Goal: Information Seeking & Learning: Learn about a topic

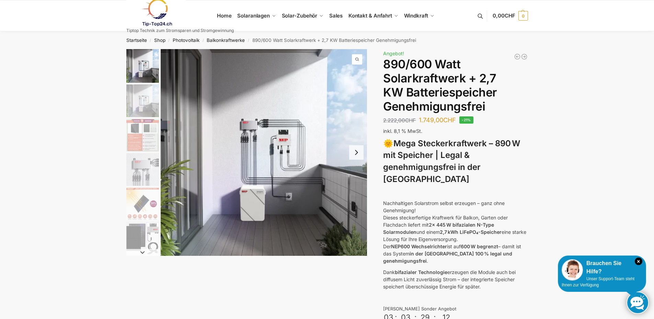
click at [354, 152] on button "Next slide" at bounding box center [356, 152] width 14 height 14
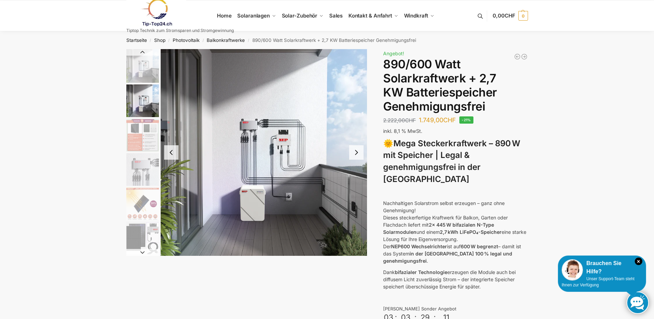
click at [353, 153] on button "Next slide" at bounding box center [356, 152] width 14 height 14
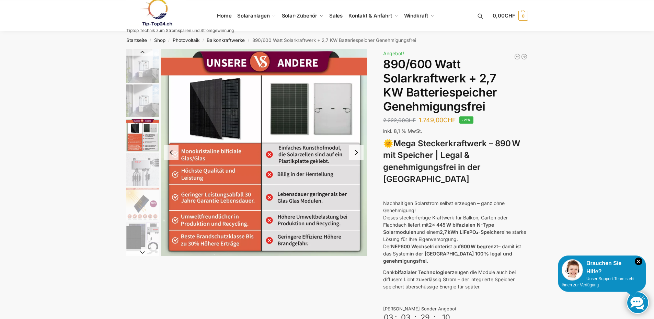
click at [354, 153] on button "Next slide" at bounding box center [356, 152] width 14 height 14
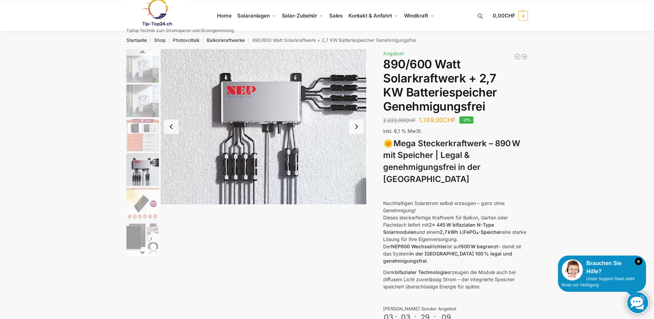
click at [354, 153] on img "4 / 12" at bounding box center [264, 126] width 207 height 155
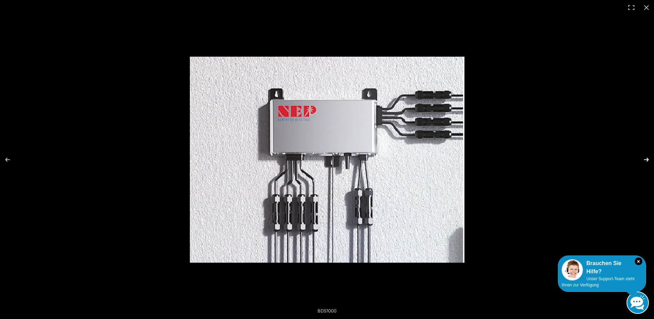
click at [646, 159] on button "Next (arrow right)" at bounding box center [642, 159] width 24 height 34
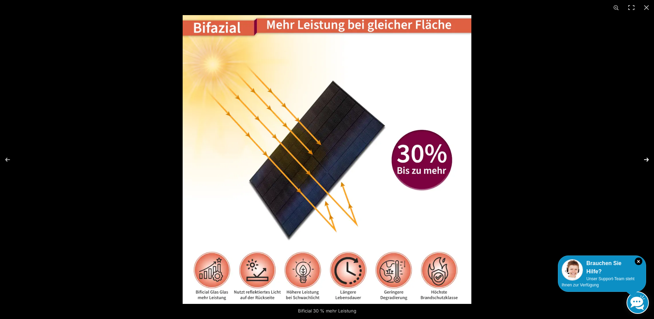
click at [646, 159] on button "Next (arrow right)" at bounding box center [642, 159] width 24 height 34
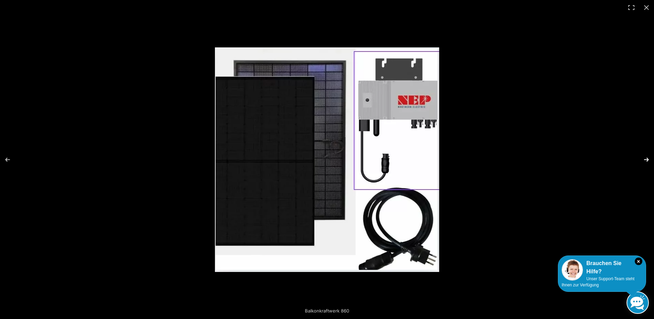
click at [646, 159] on button "Next (arrow right)" at bounding box center [642, 159] width 24 height 34
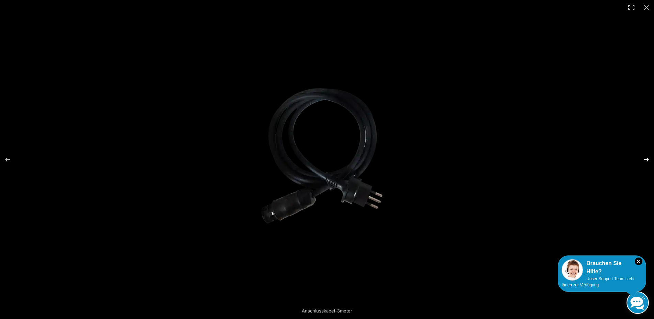
click at [646, 159] on button "Next (arrow right)" at bounding box center [642, 159] width 24 height 34
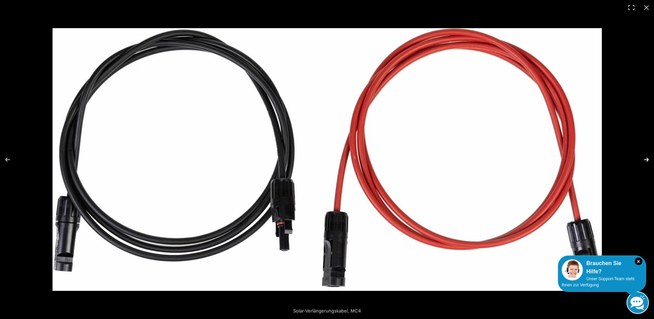
click at [646, 159] on button "Next (arrow right)" at bounding box center [642, 159] width 24 height 34
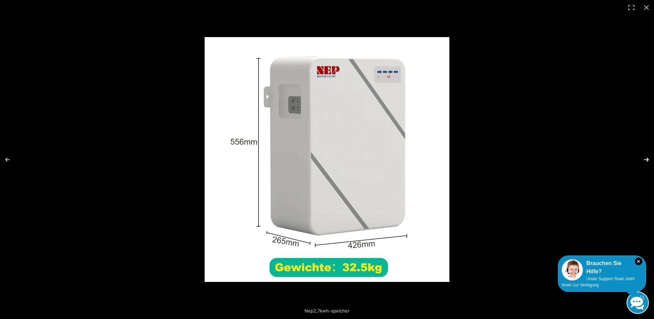
click at [646, 159] on button "Next (arrow right)" at bounding box center [642, 159] width 24 height 34
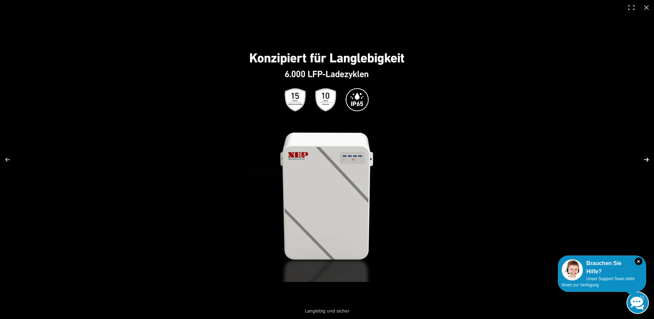
click at [646, 159] on button "Next (arrow right)" at bounding box center [642, 159] width 24 height 34
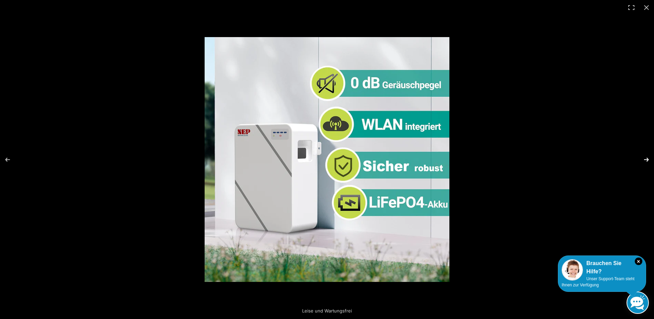
click at [646, 159] on button "Next (arrow right)" at bounding box center [642, 159] width 24 height 34
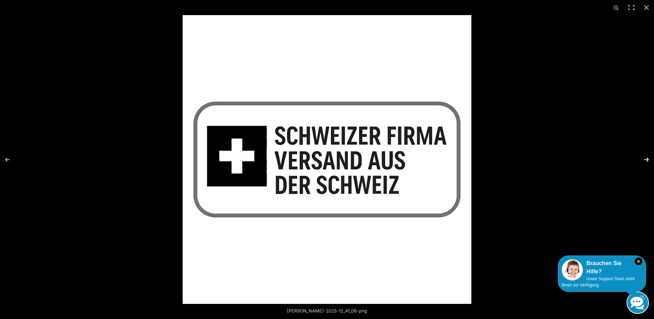
click at [646, 159] on button "Next (arrow right)" at bounding box center [642, 159] width 24 height 34
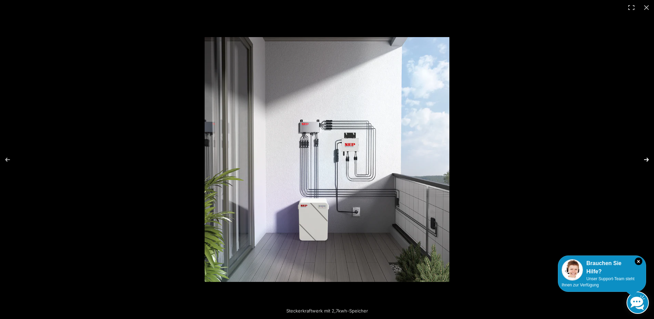
click at [646, 159] on button "Next (arrow right)" at bounding box center [642, 159] width 24 height 34
click at [649, 158] on button "Next (arrow right)" at bounding box center [642, 159] width 24 height 34
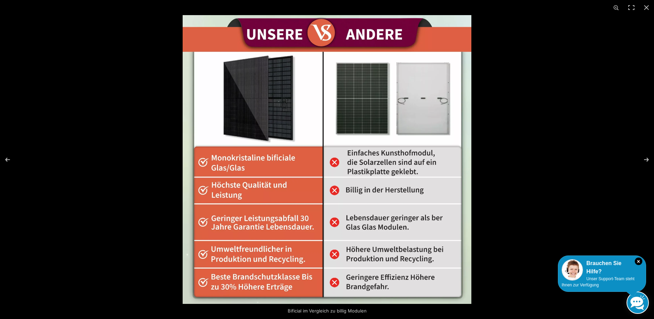
scroll to position [343, 0]
